Goal: Find specific page/section

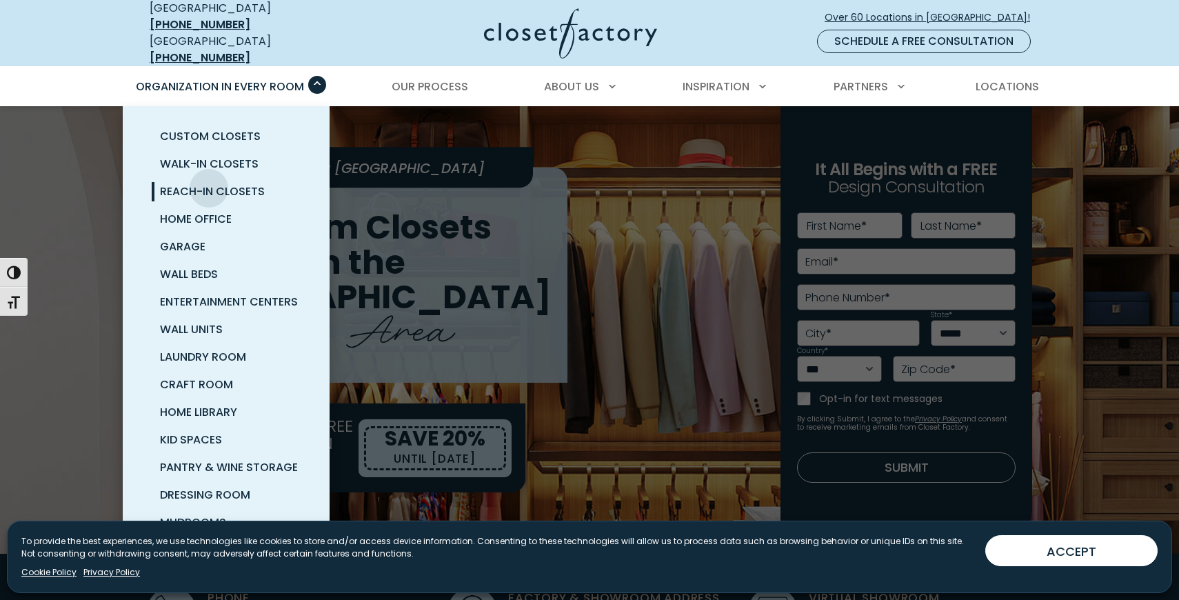
click at [209, 183] on span "Reach-In Closets" at bounding box center [212, 191] width 105 height 16
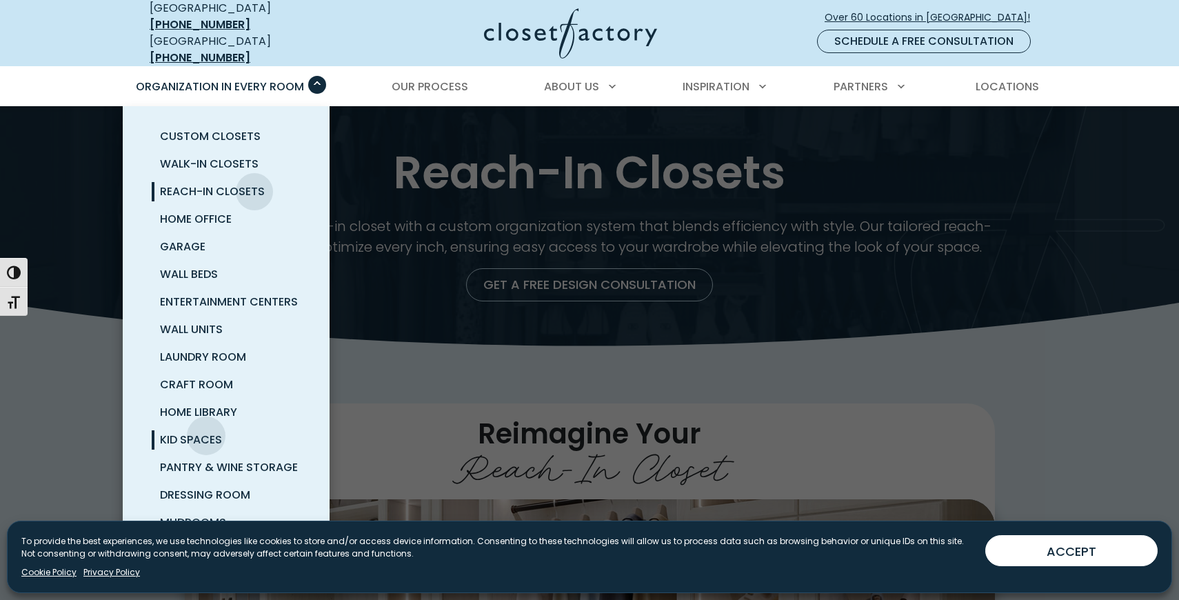
click at [206, 431] on span "Kid Spaces" at bounding box center [191, 439] width 62 height 16
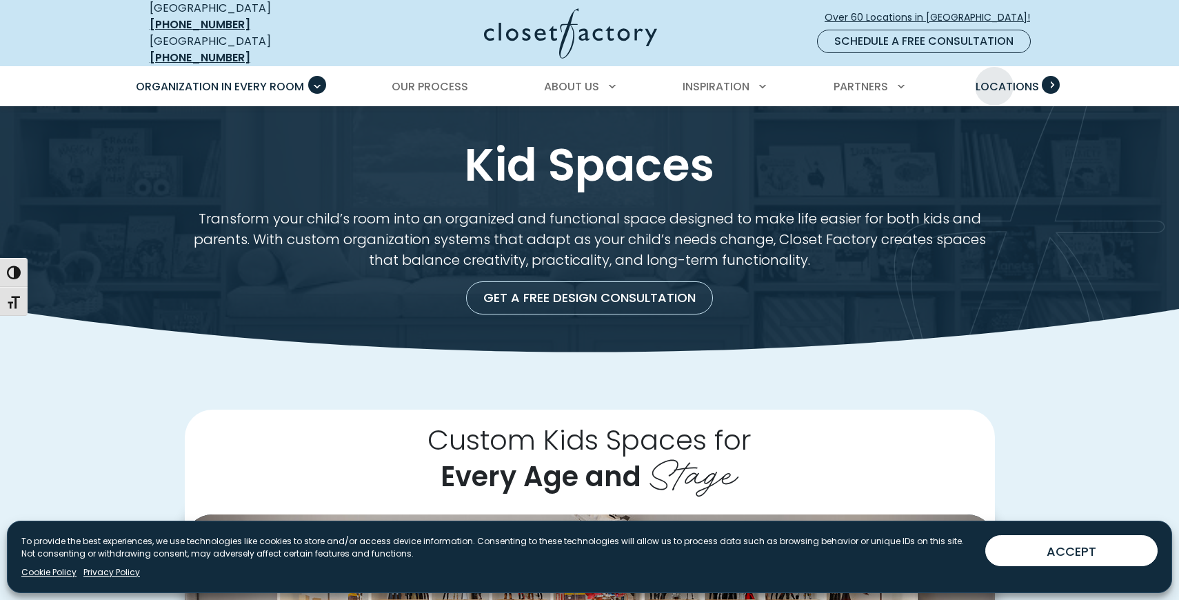
click at [994, 79] on span "Locations" at bounding box center [1006, 87] width 63 height 16
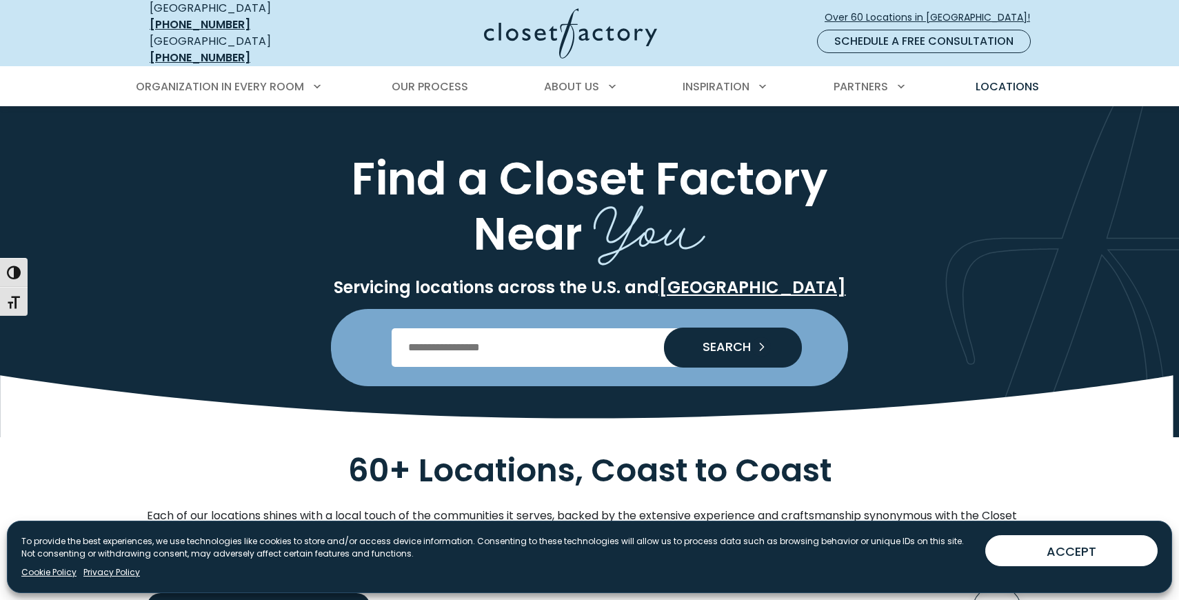
click at [500, 335] on input "Enter Postal Code" at bounding box center [589, 347] width 396 height 39
type input "*****"
click at [746, 340] on span "SEARCH" at bounding box center [720, 346] width 59 height 12
